Goal: Task Accomplishment & Management: Manage account settings

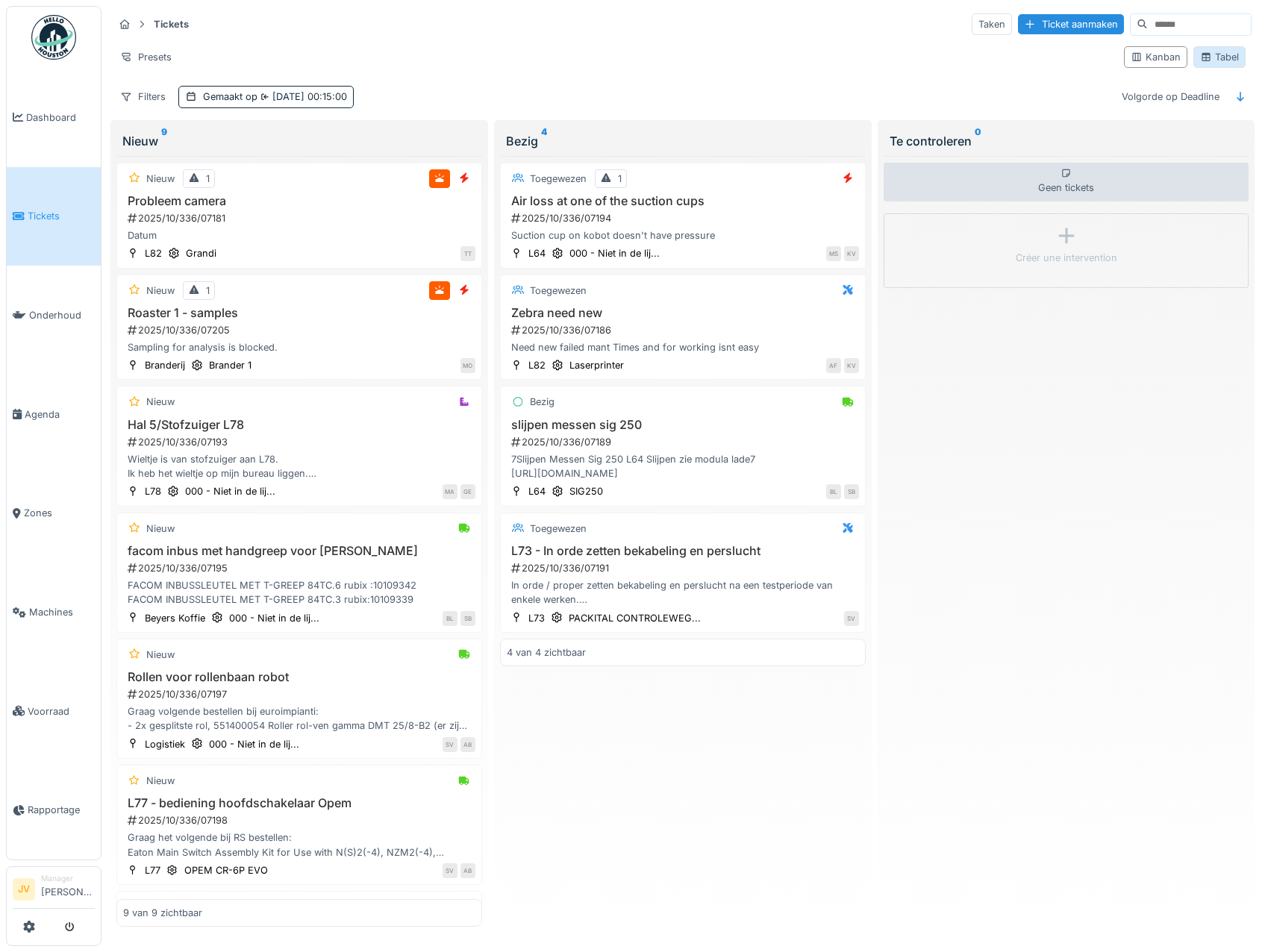
click at [1225, 60] on div "Tabel" at bounding box center [1219, 57] width 39 height 14
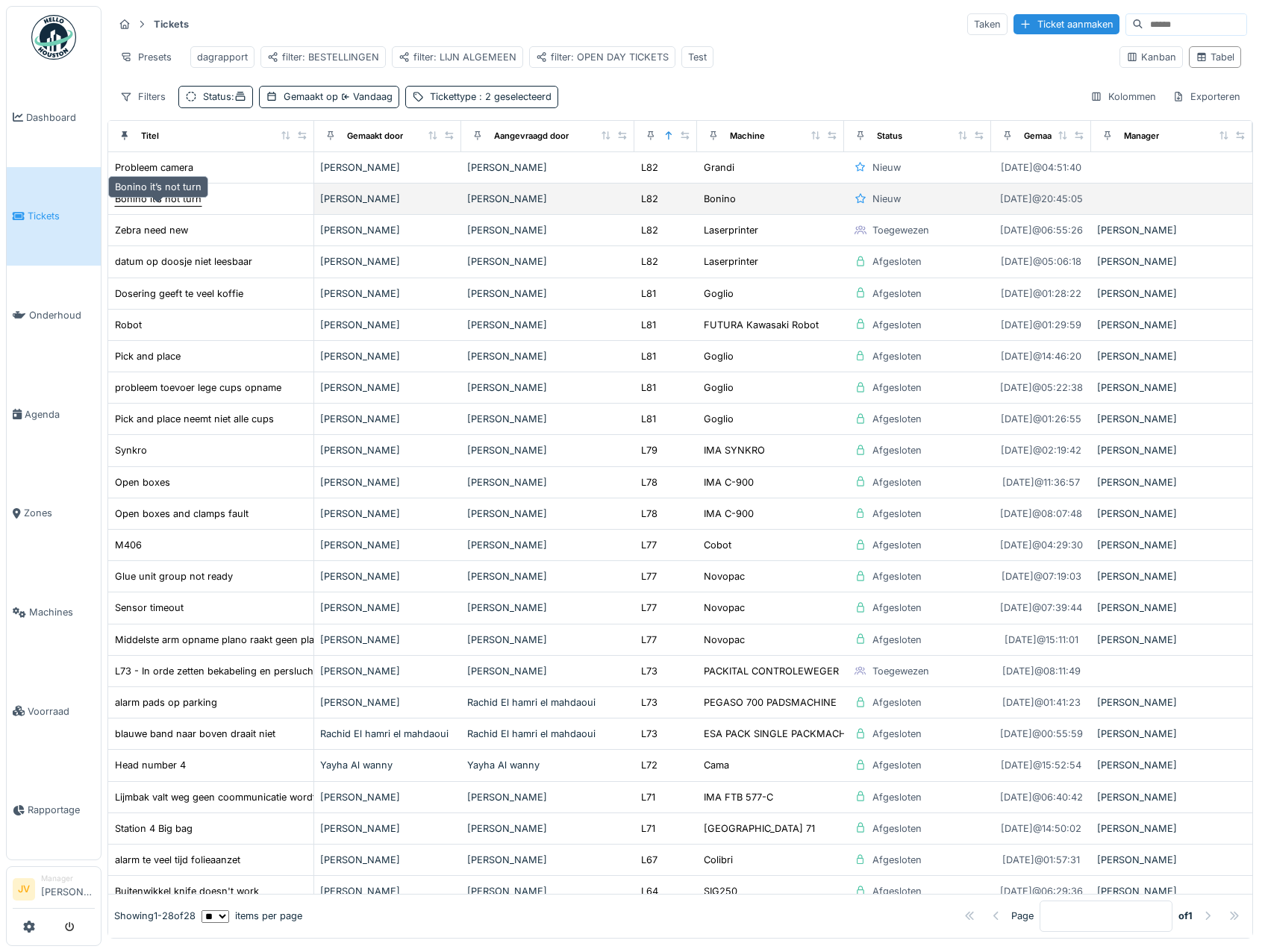
click at [195, 206] on div "Bonino it’s not turn" at bounding box center [158, 199] width 87 height 14
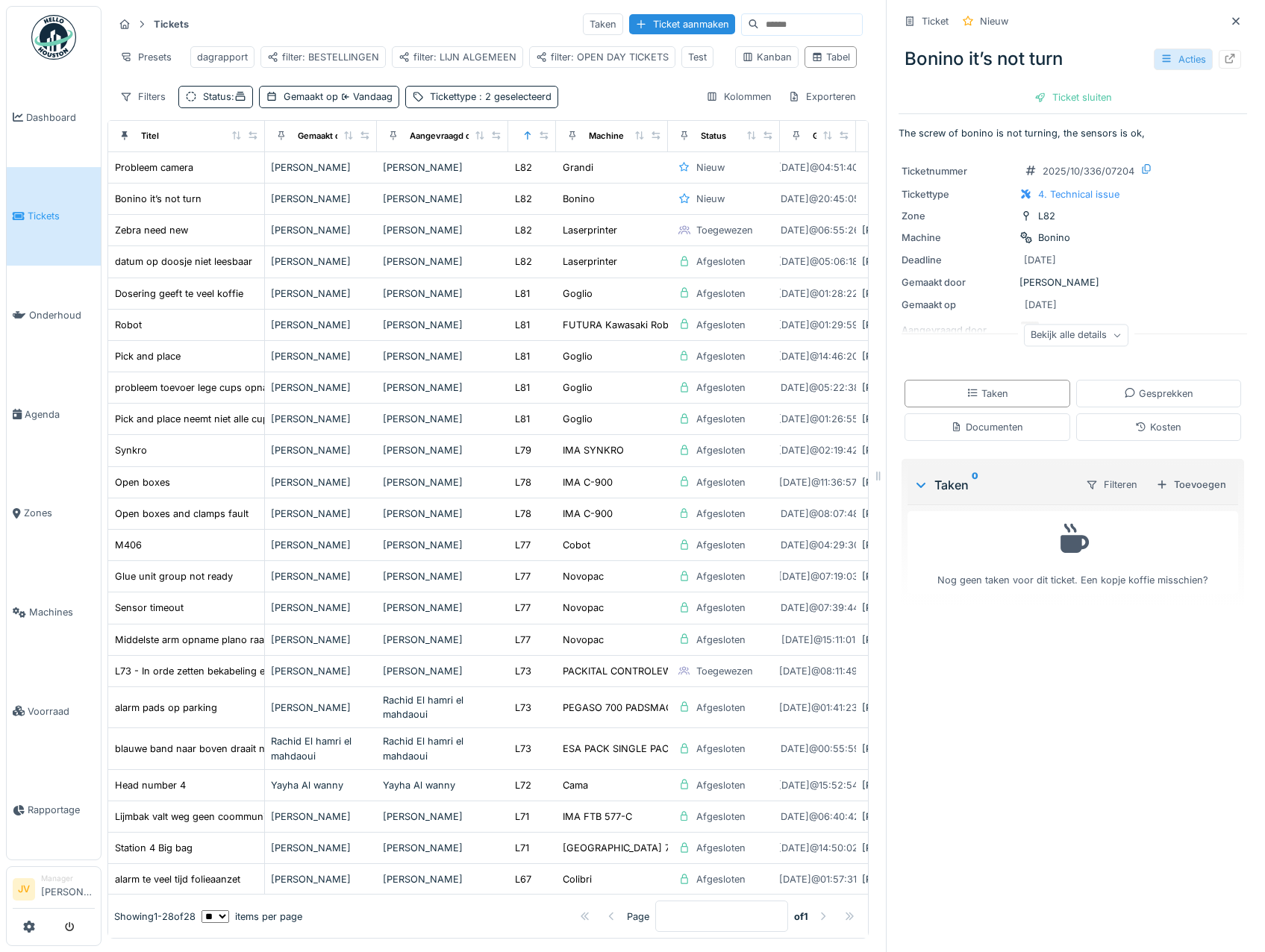
click at [1165, 66] on div "Acties" at bounding box center [1183, 59] width 59 height 22
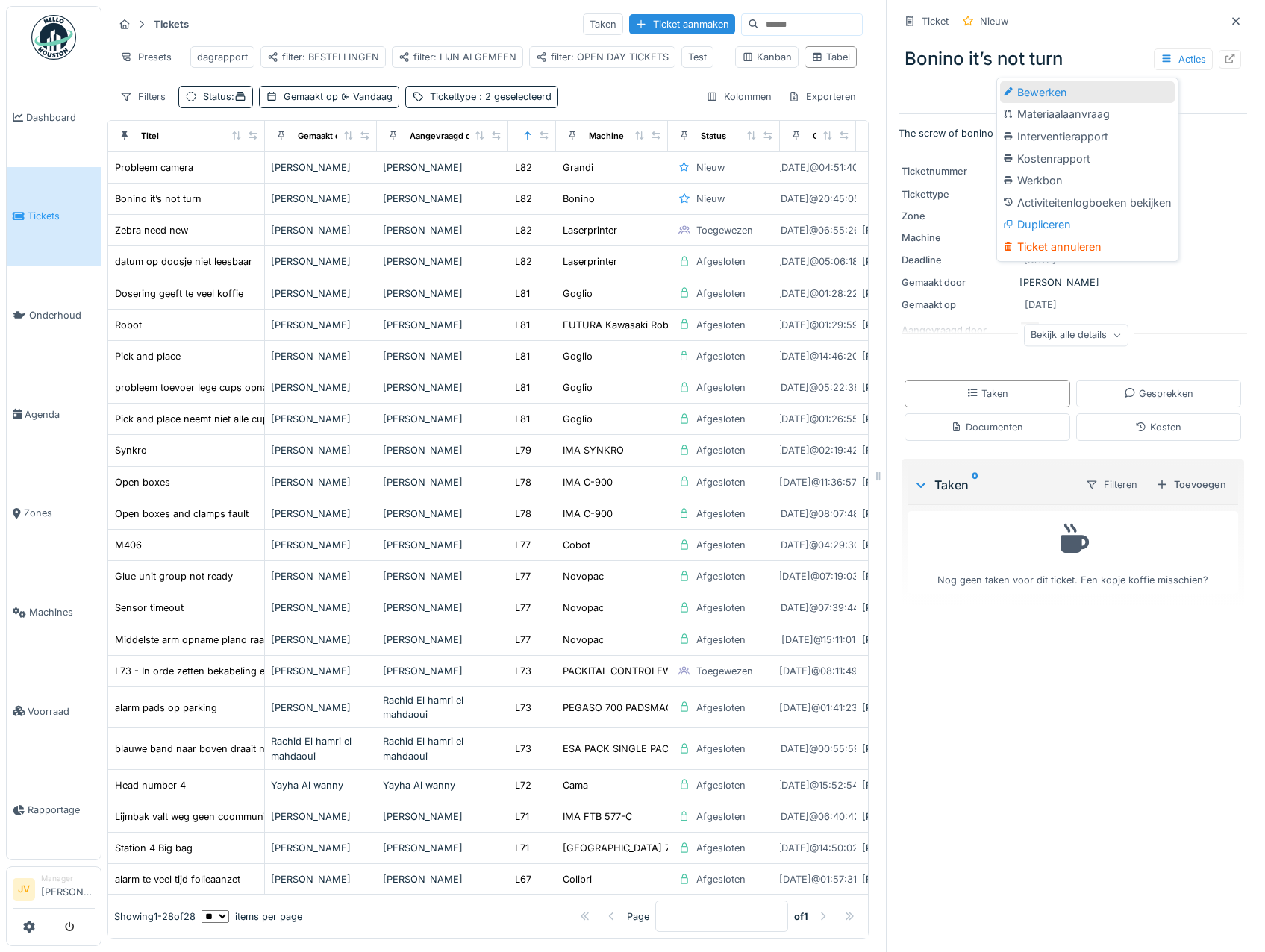
click at [1084, 86] on div "Bewerken" at bounding box center [1087, 93] width 175 height 23
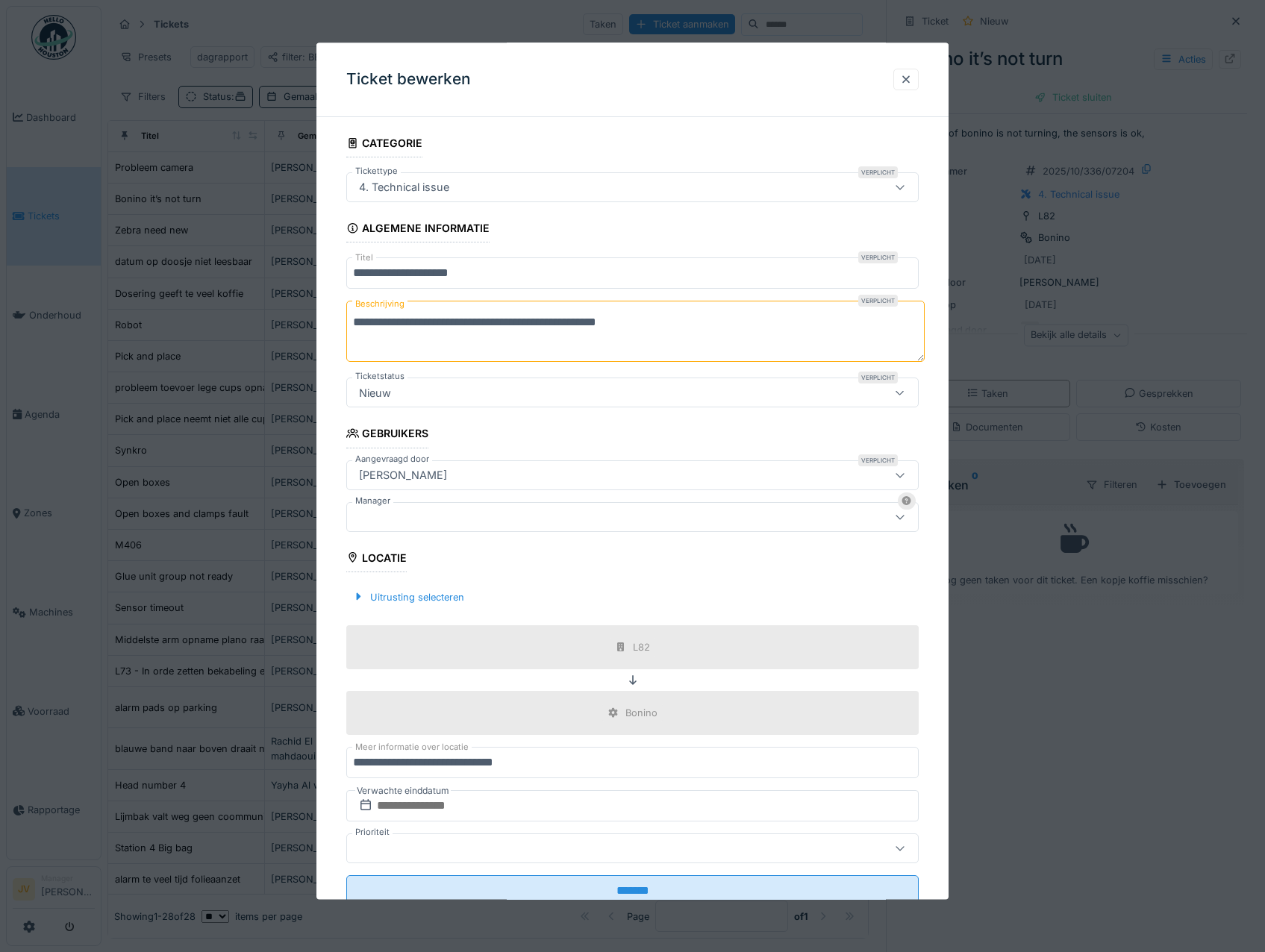
click at [382, 512] on div at bounding box center [599, 517] width 492 height 17
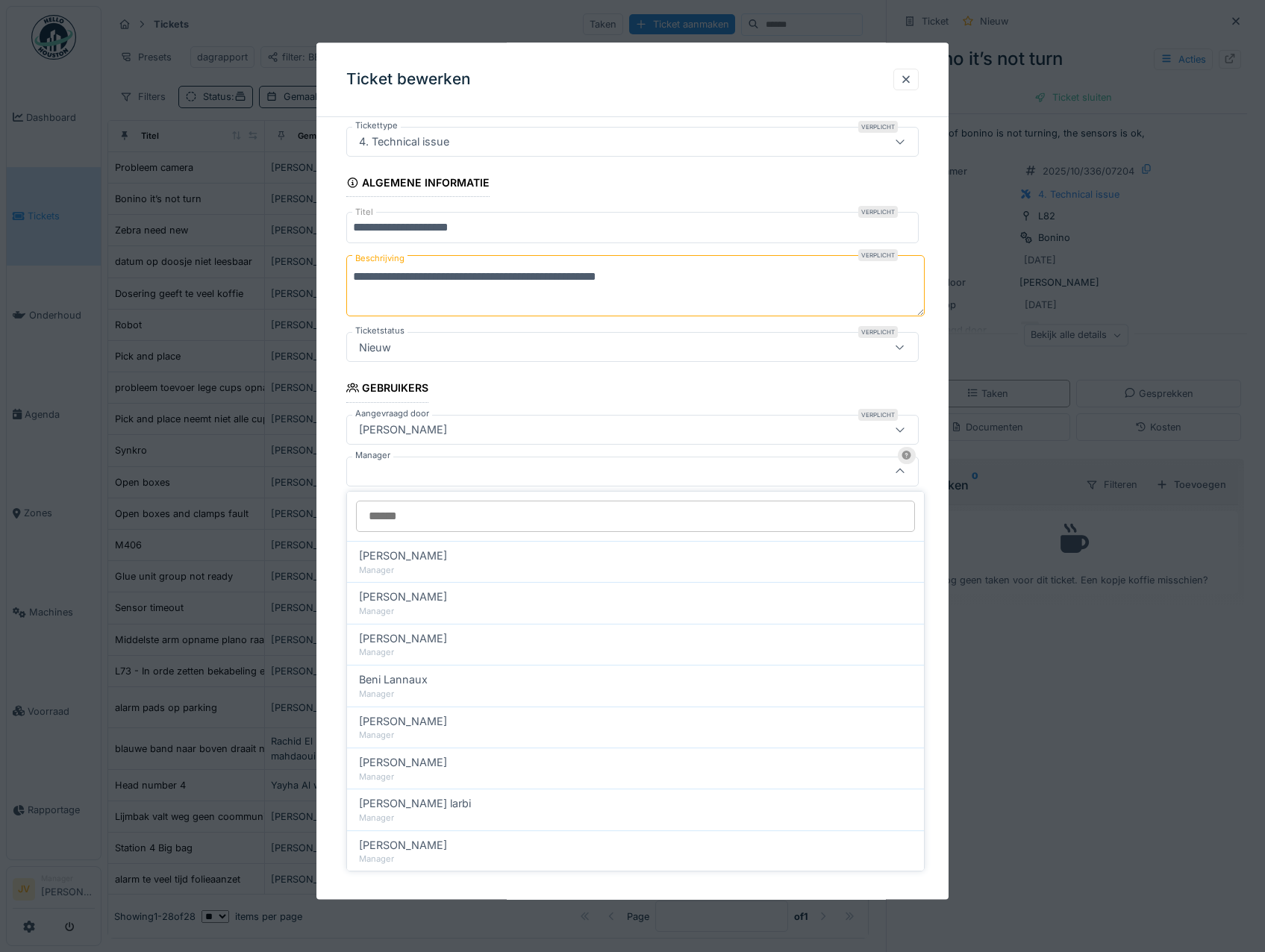
click at [410, 519] on input "Manager" at bounding box center [636, 517] width 559 height 32
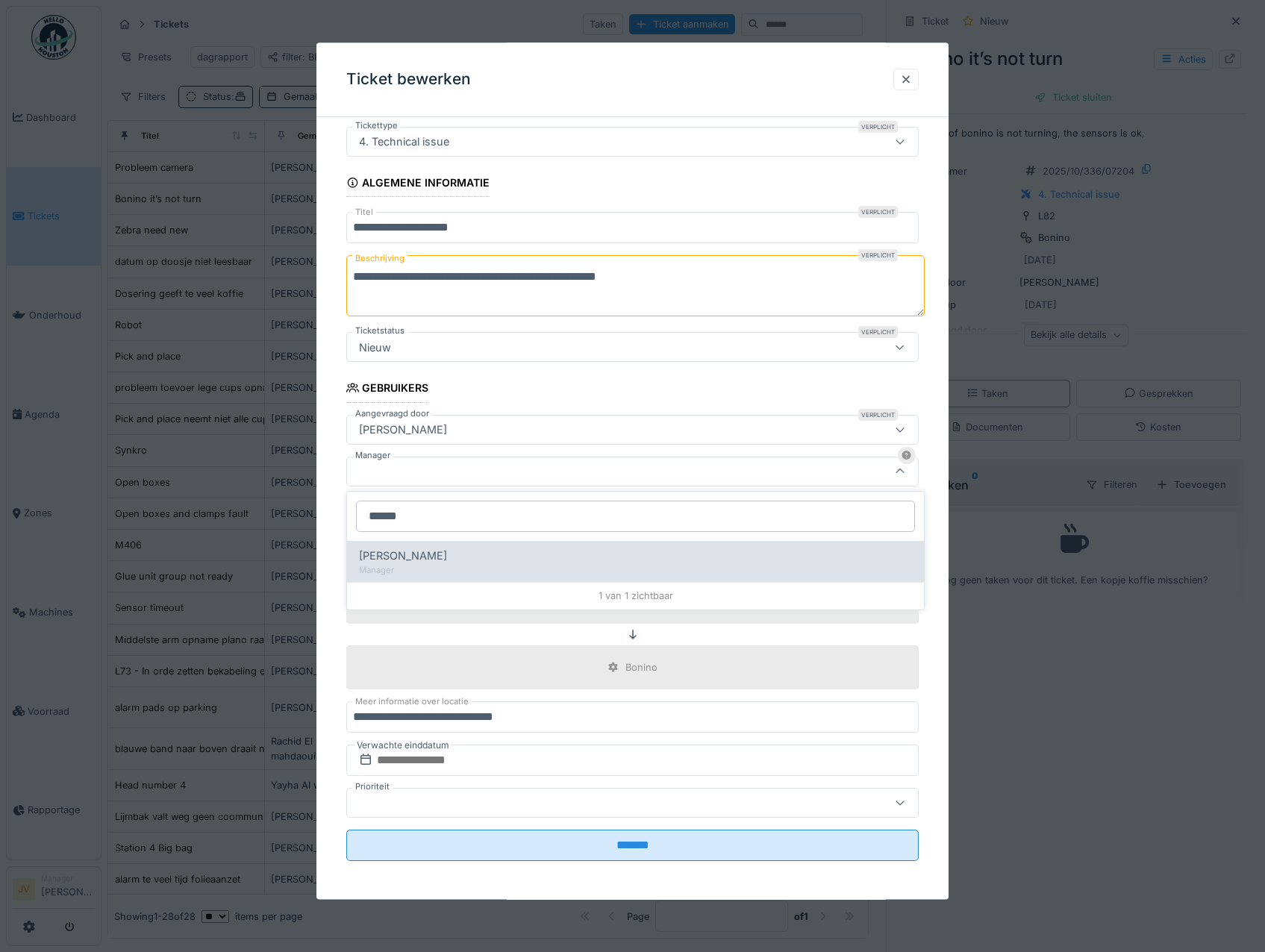
type input "******"
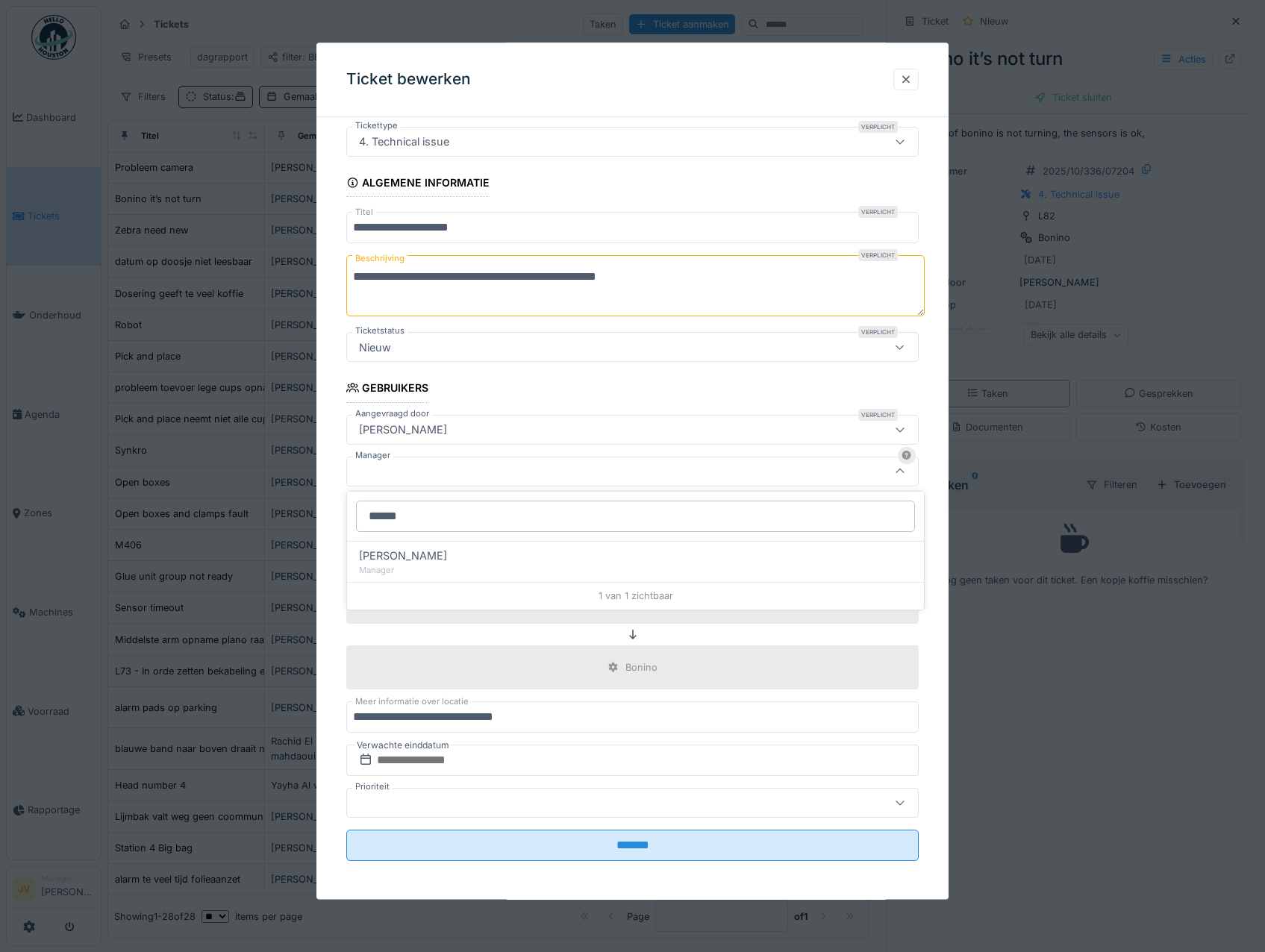
click at [422, 557] on span "[PERSON_NAME]" at bounding box center [403, 555] width 88 height 17
type input "****"
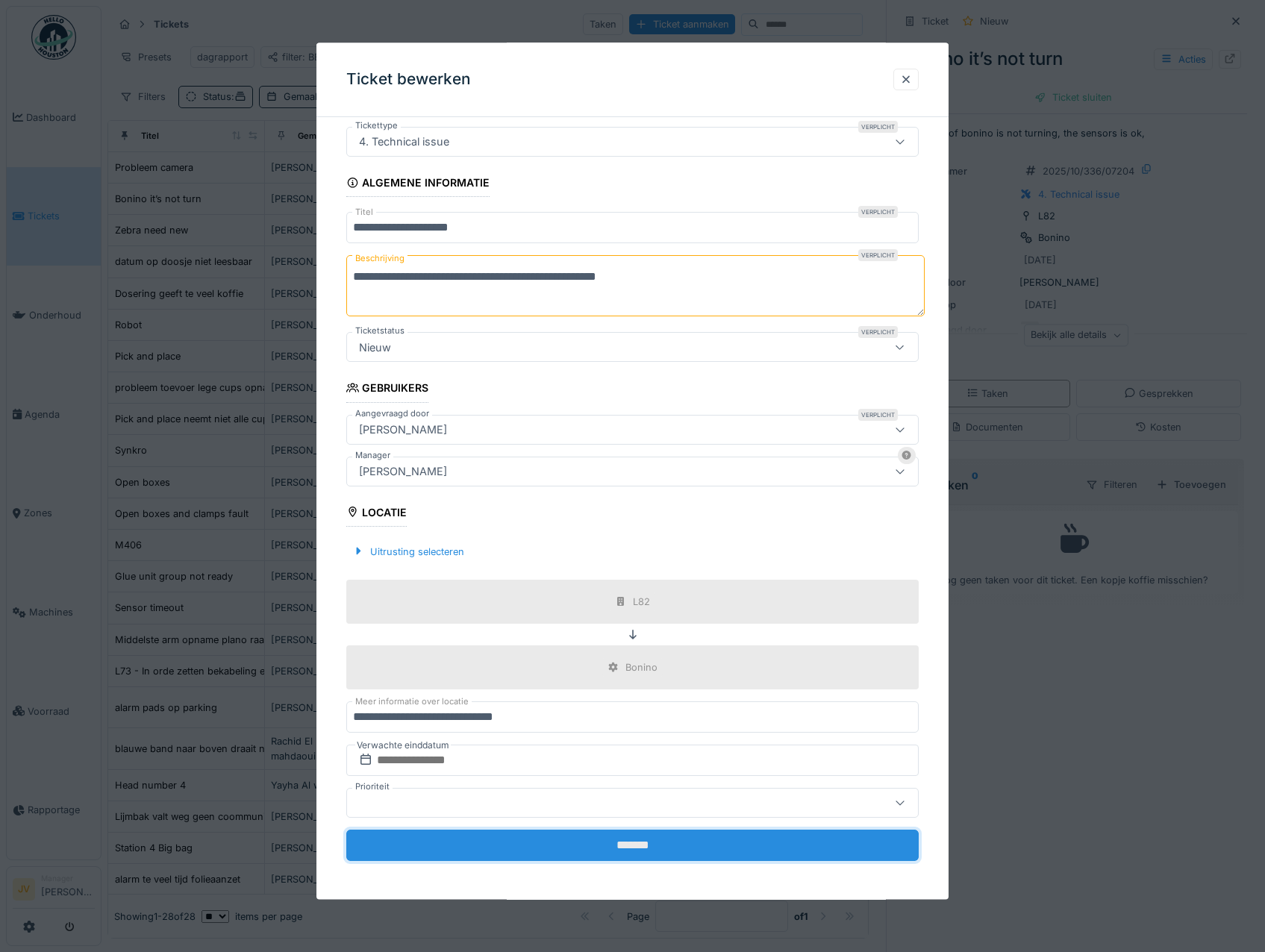
click at [576, 837] on input "*******" at bounding box center [633, 846] width 573 height 32
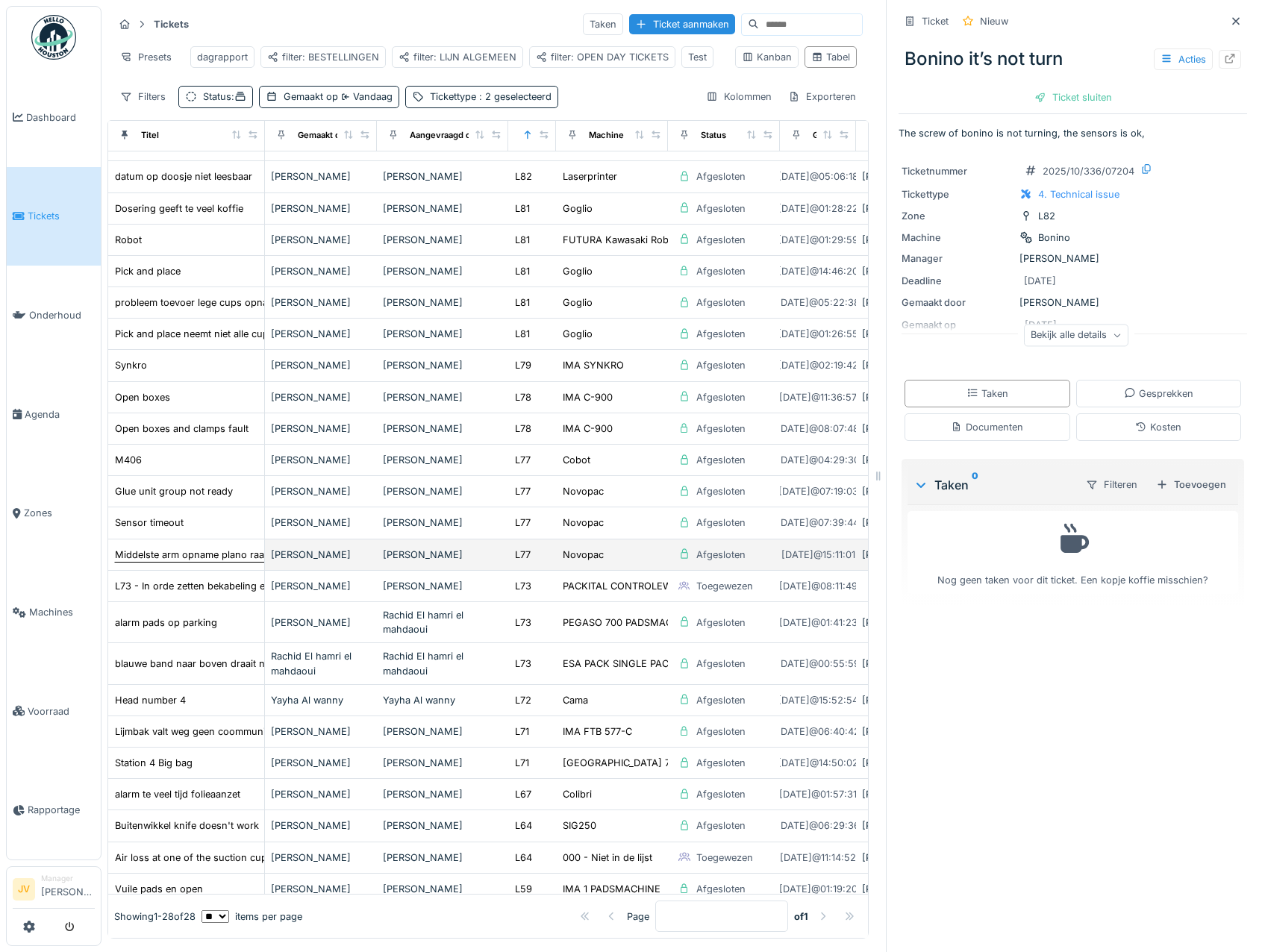
scroll to position [0, 0]
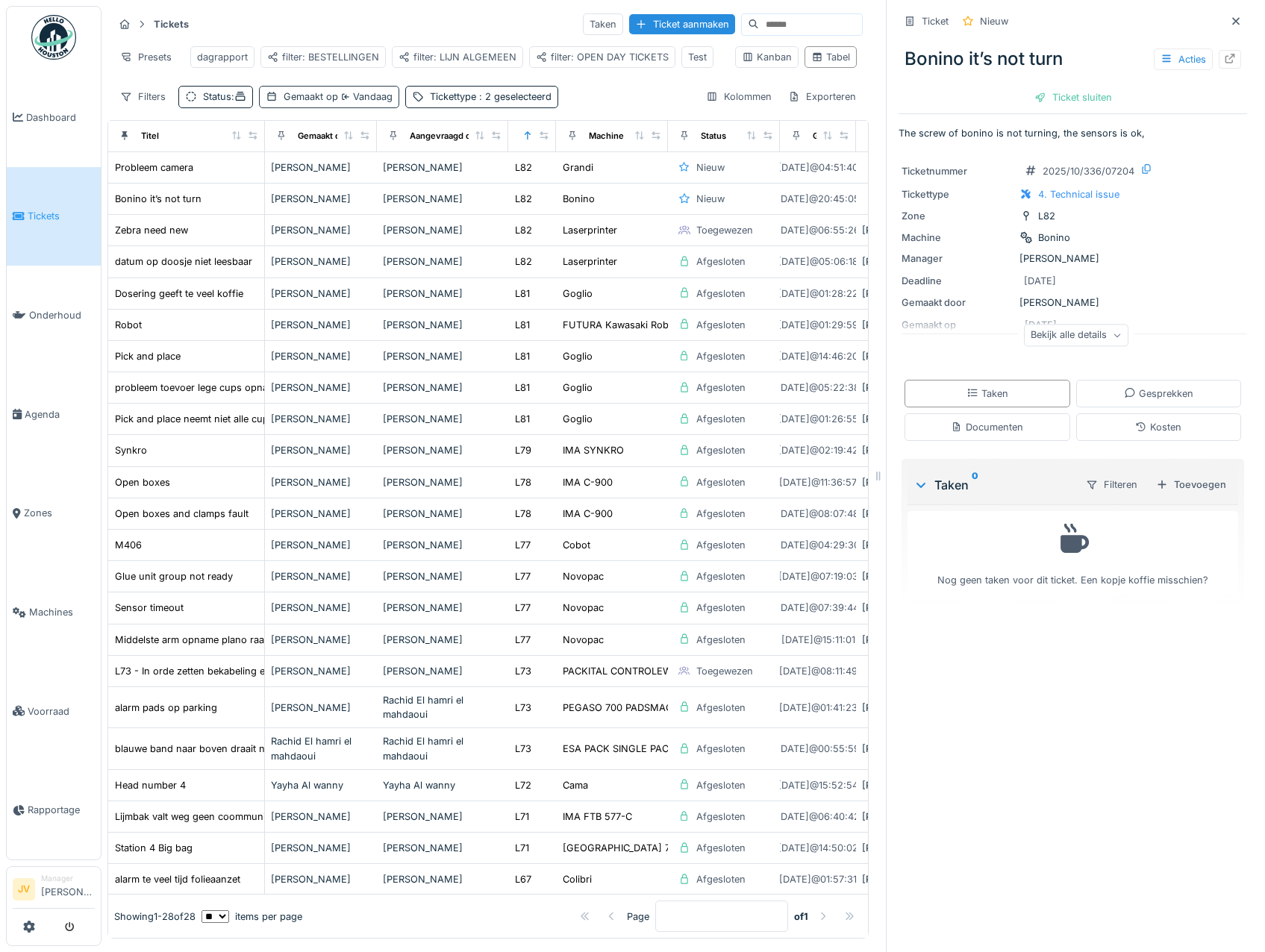
click at [372, 102] on div "Gemaakt op Vandaag" at bounding box center [338, 97] width 109 height 14
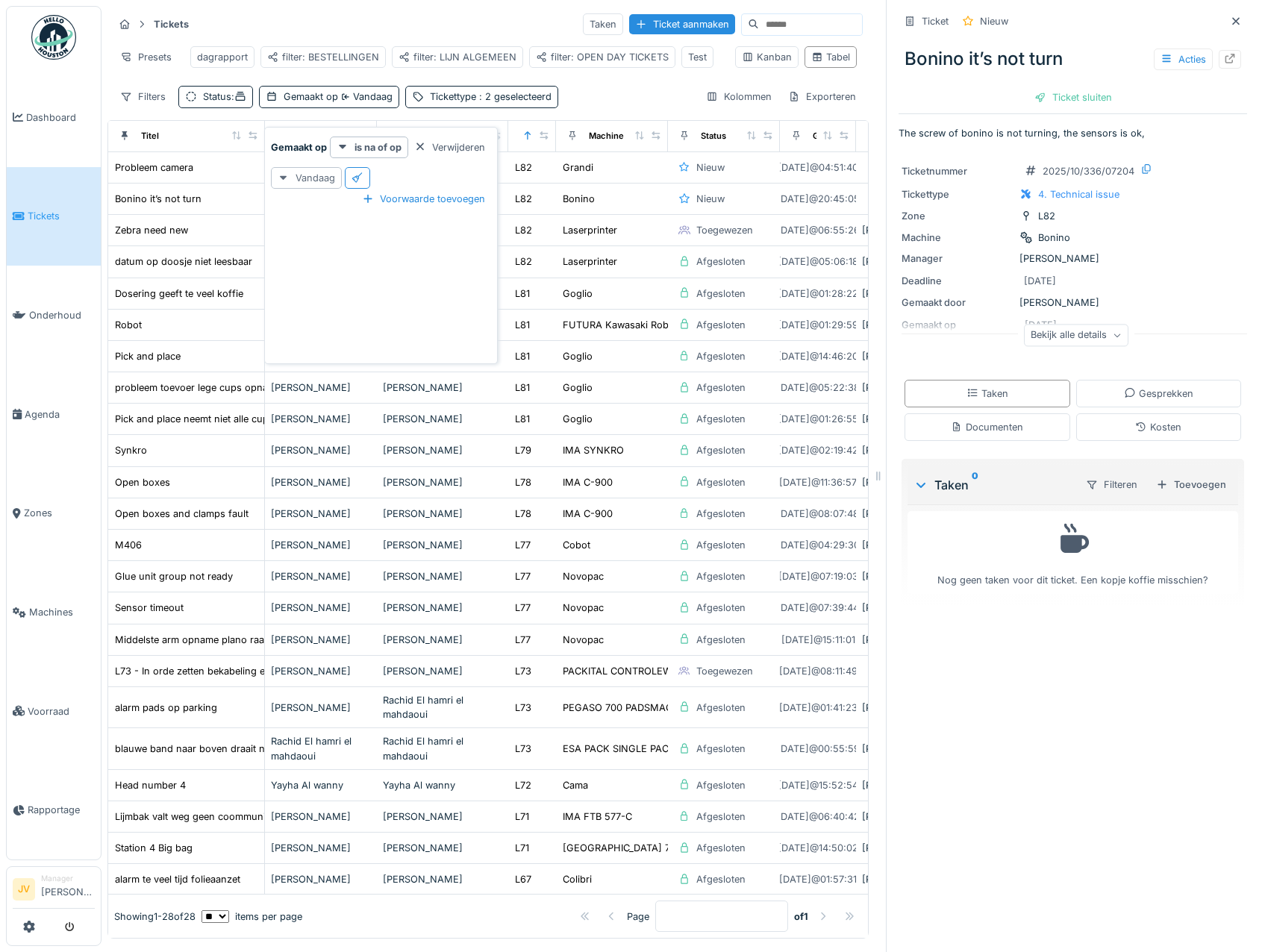
click at [336, 174] on div "Vandaag" at bounding box center [306, 177] width 71 height 22
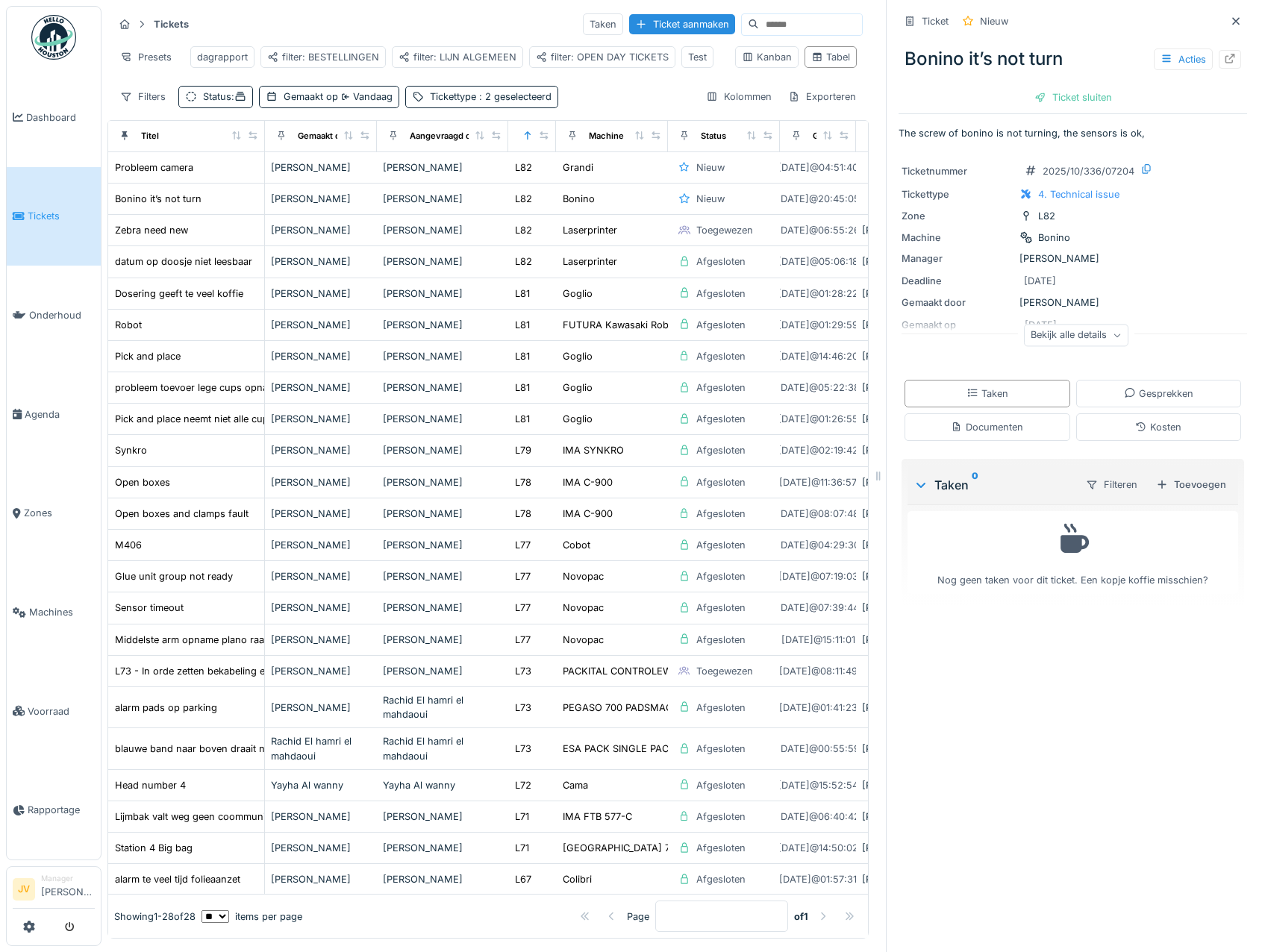
click at [526, 143] on div "Zone" at bounding box center [532, 136] width 35 height 18
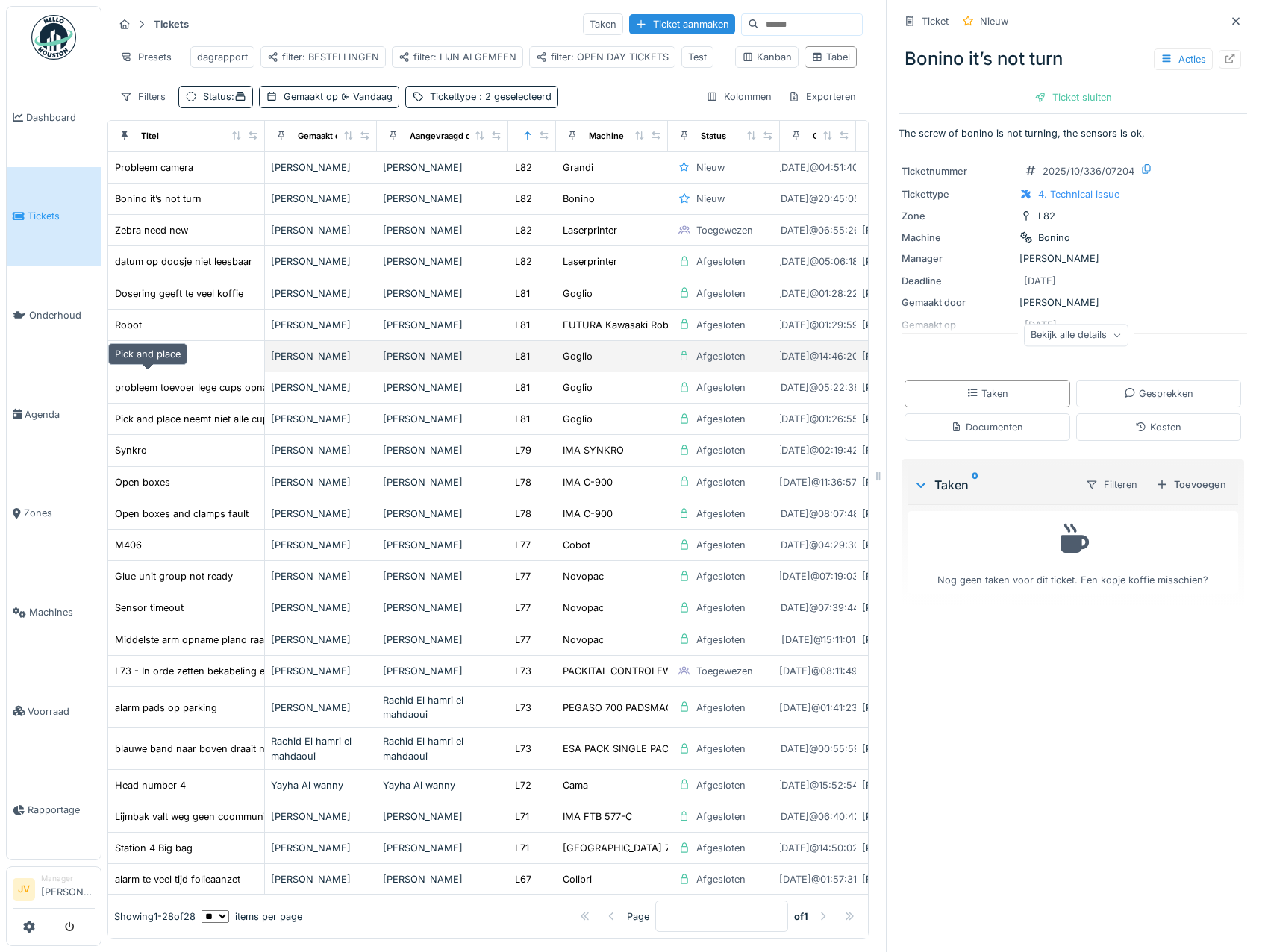
click at [120, 363] on div "Pick and place" at bounding box center [147, 356] width 66 height 14
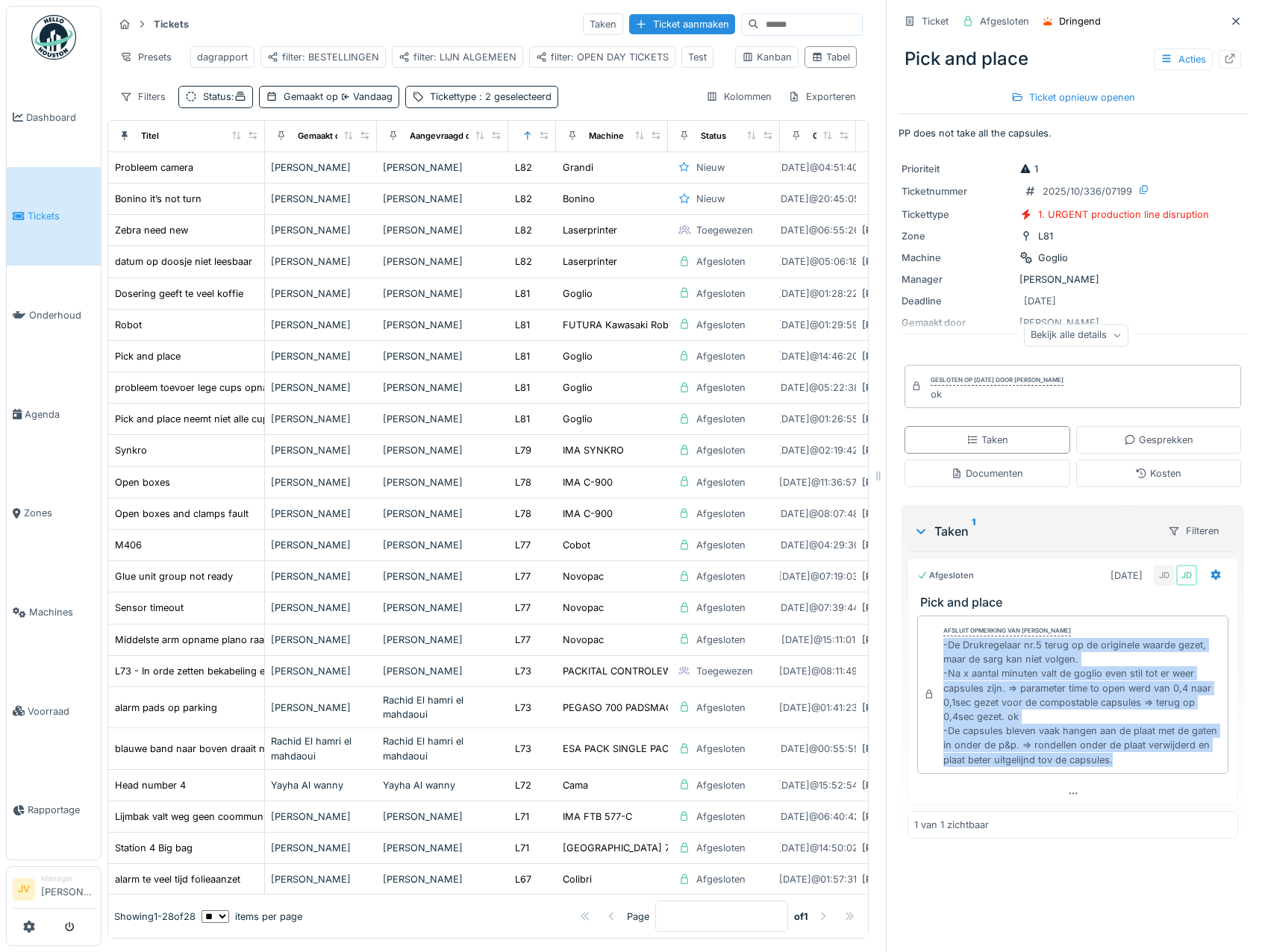
drag, startPoint x: 932, startPoint y: 641, endPoint x: 1193, endPoint y: 765, distance: 289.0
click at [1193, 765] on div "Afsluit opmerking van [PERSON_NAME] De wit -De Drukregelaar nr.5 terug op de or…" at bounding box center [1073, 696] width 331 height 173
copy div "-De Drukregelaar nr.5 terug op de originele waarde gezet, maar de sarg kan niet…"
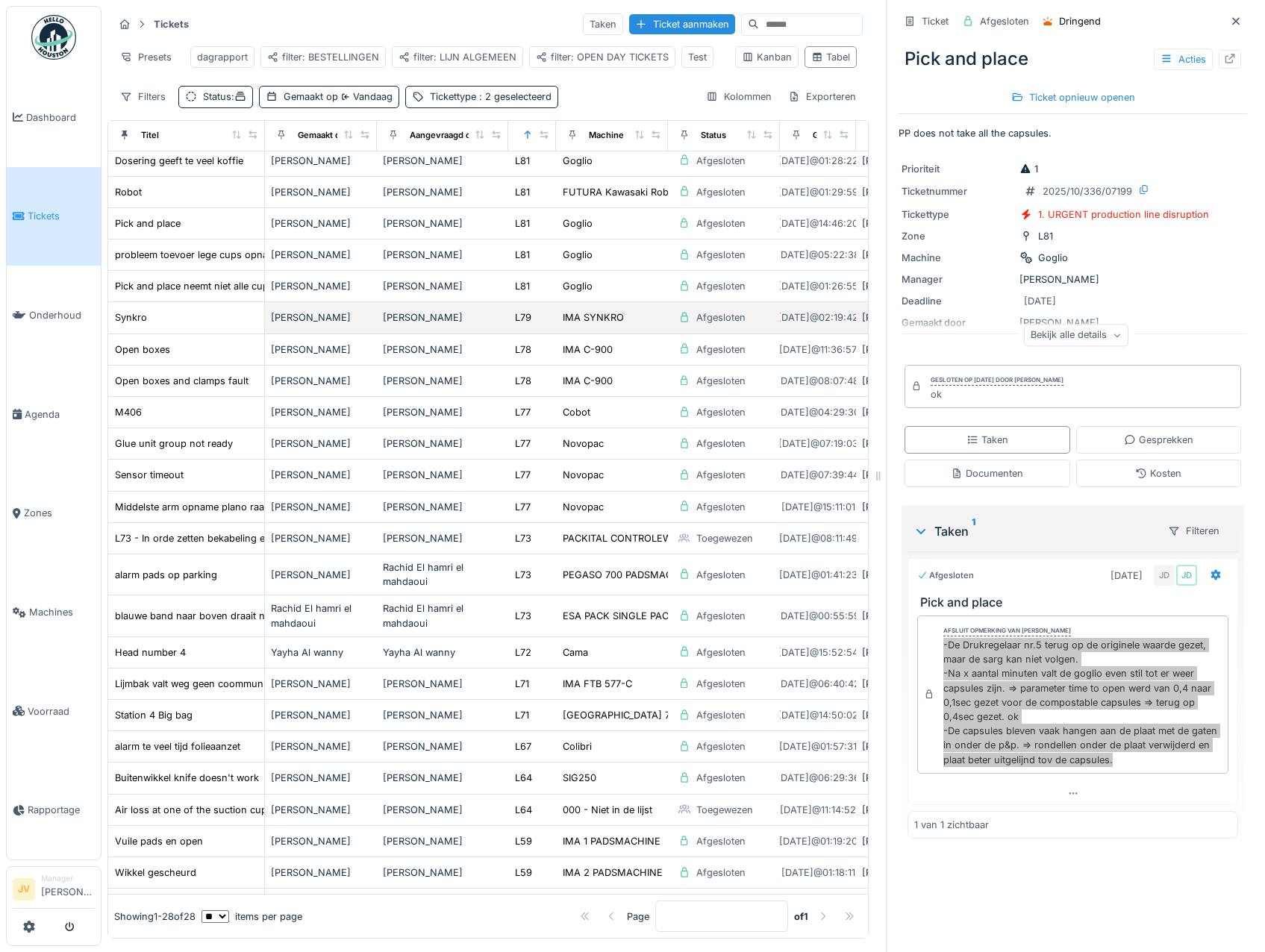
scroll to position [149, 0]
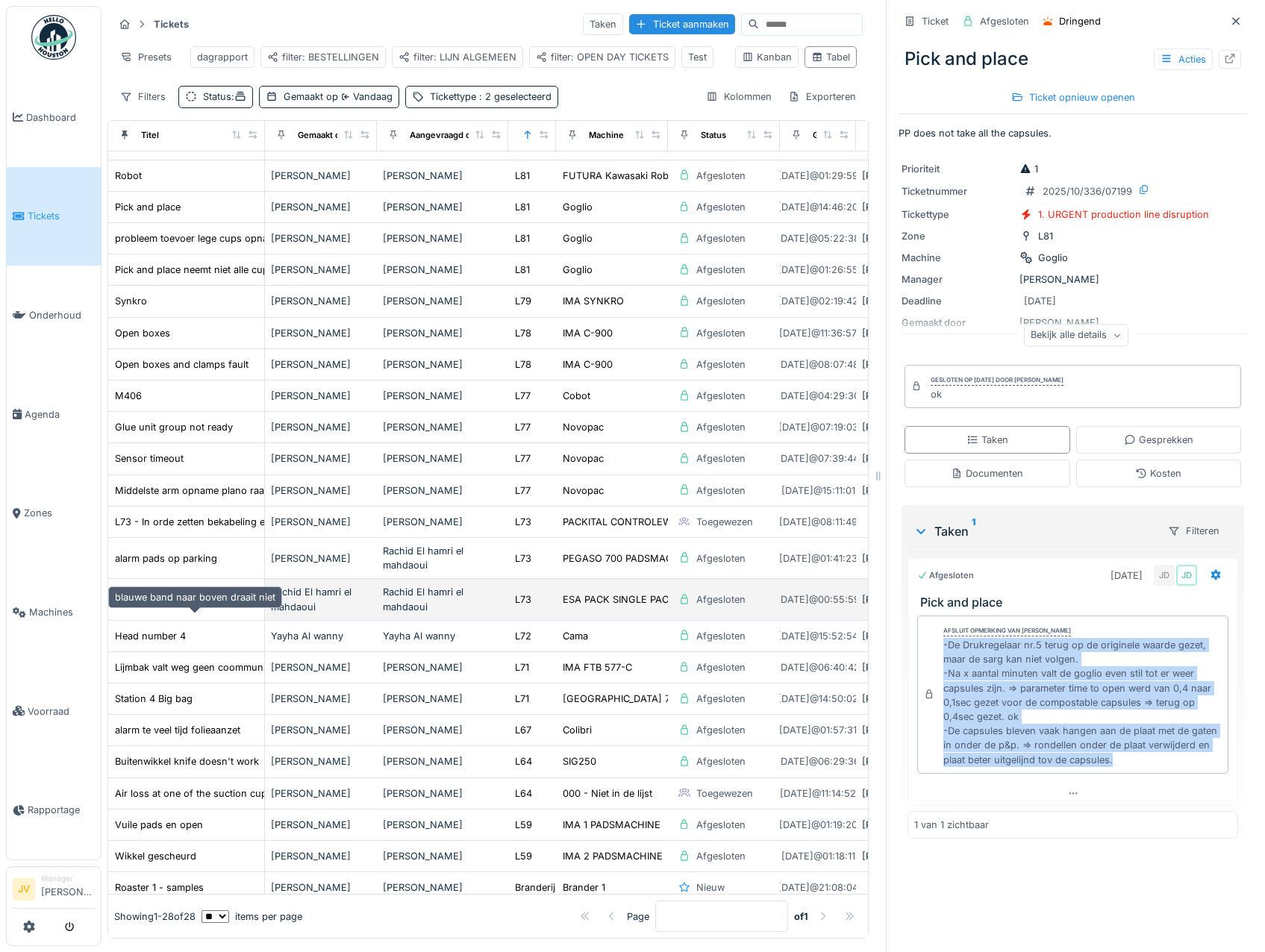
click at [212, 606] on div "blauwe band naar boven draait niet" at bounding box center [195, 599] width 161 height 14
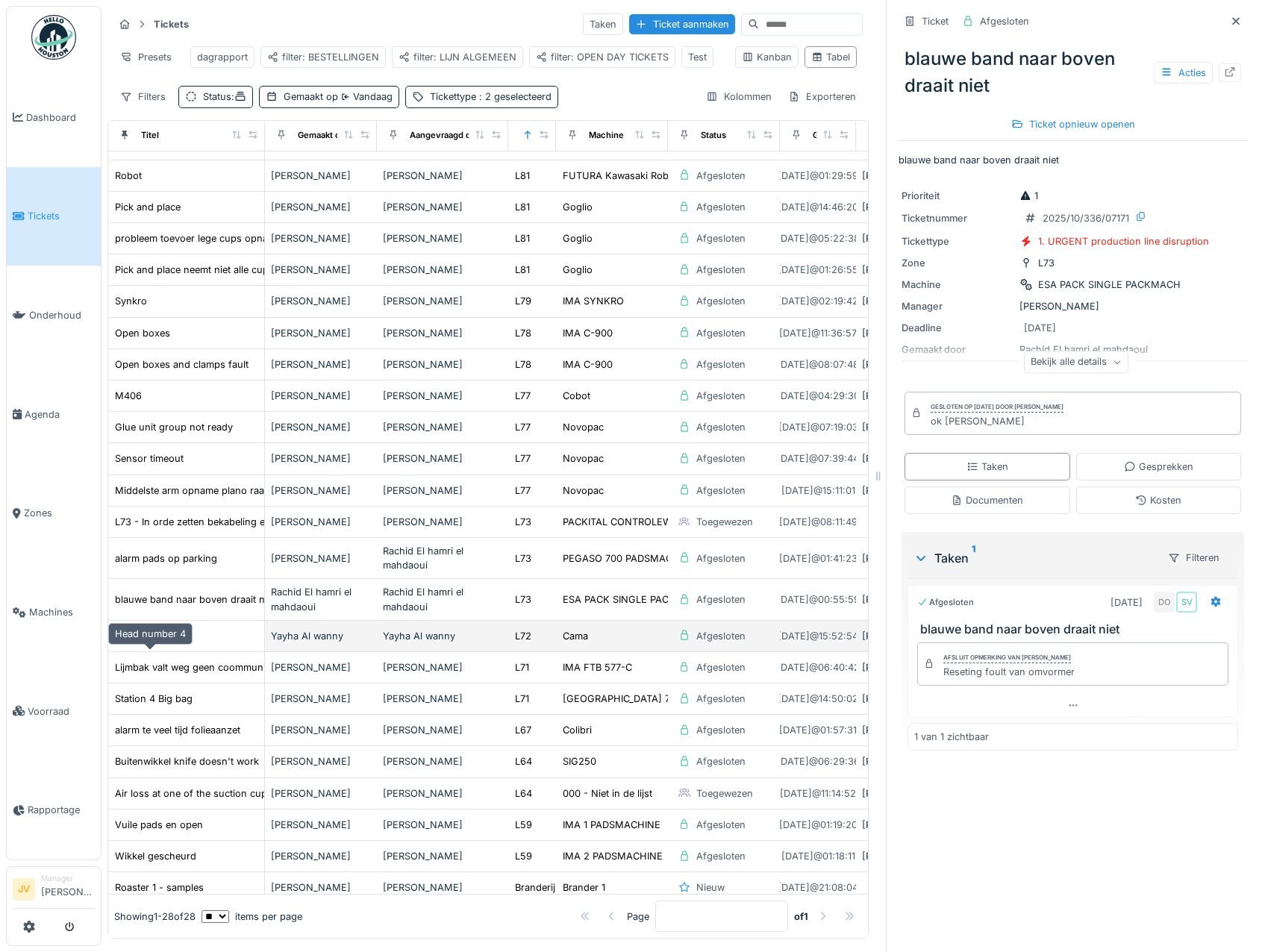
click at [178, 643] on div "Head number 4" at bounding box center [150, 636] width 71 height 14
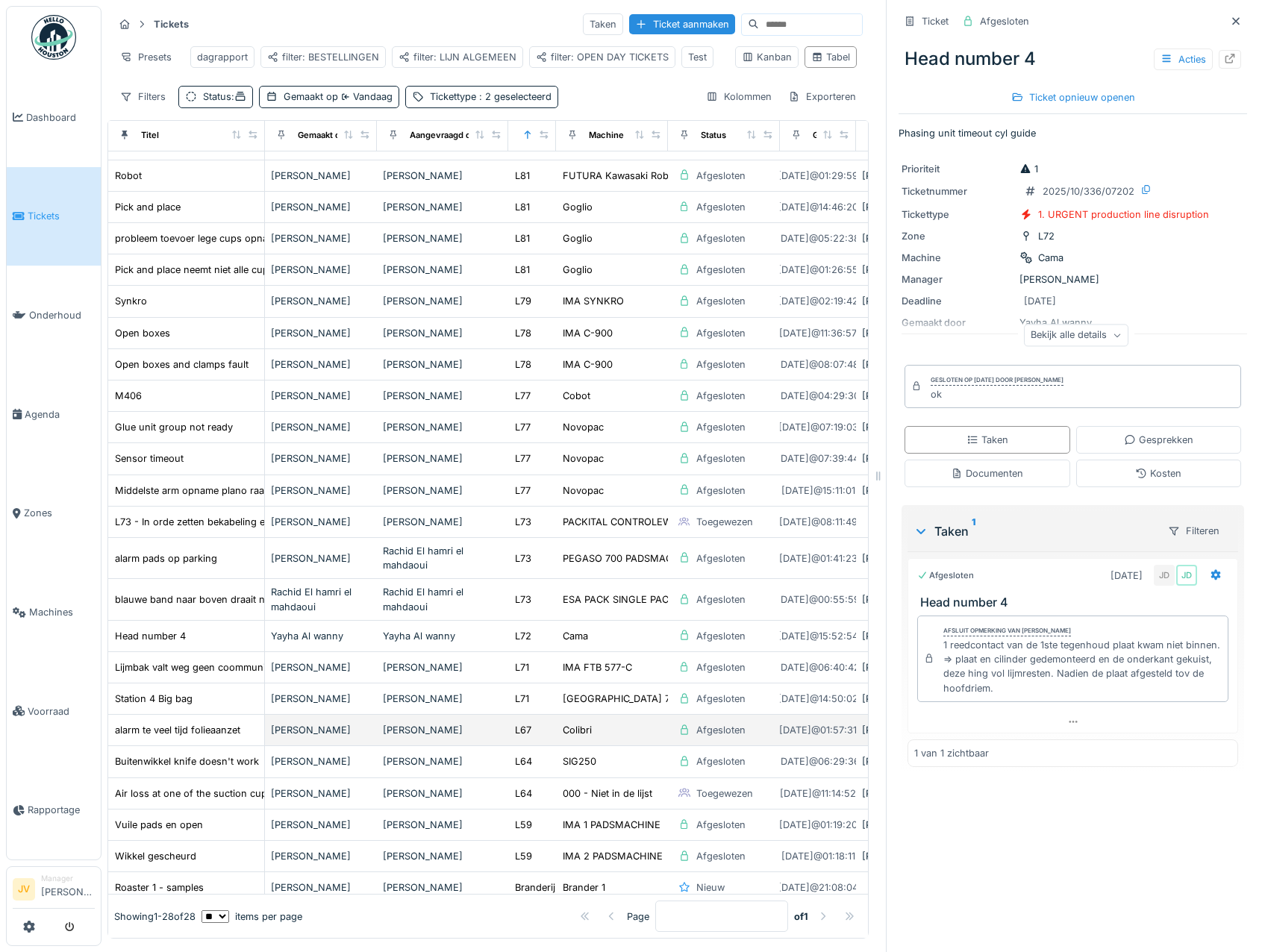
scroll to position [211, 0]
